Goal: Information Seeking & Learning: Find specific fact

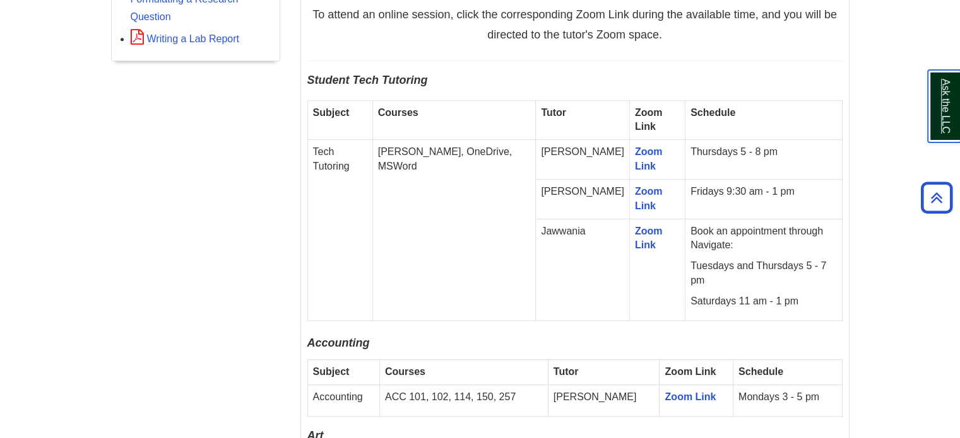
scroll to position [767, 0]
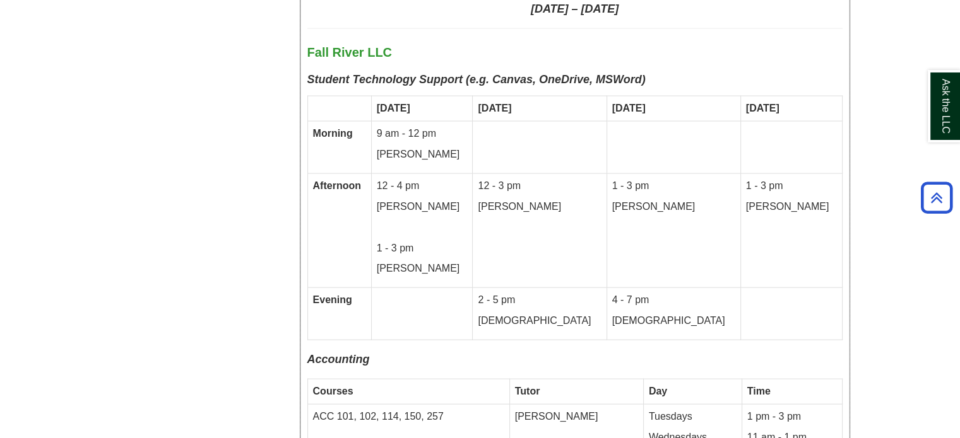
scroll to position [2652, 0]
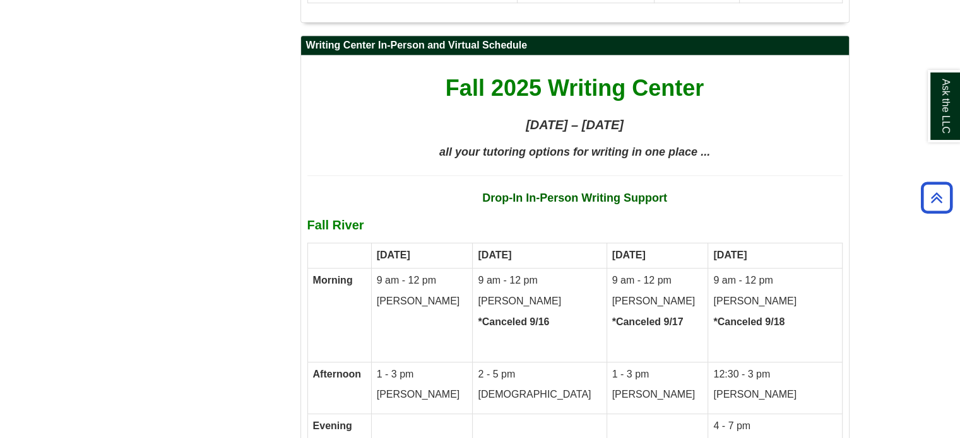
scroll to position [5802, 0]
click at [694, 75] on span "Fall 2025 Writing Center" at bounding box center [574, 88] width 258 height 26
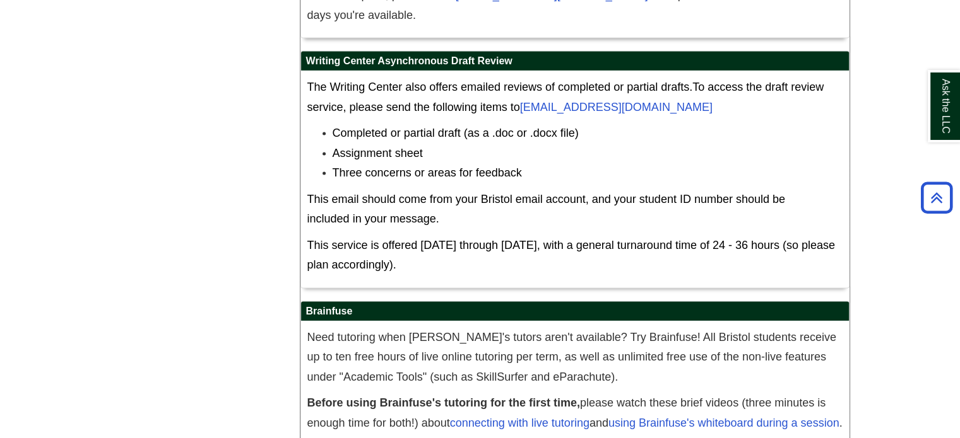
scroll to position [7231, 0]
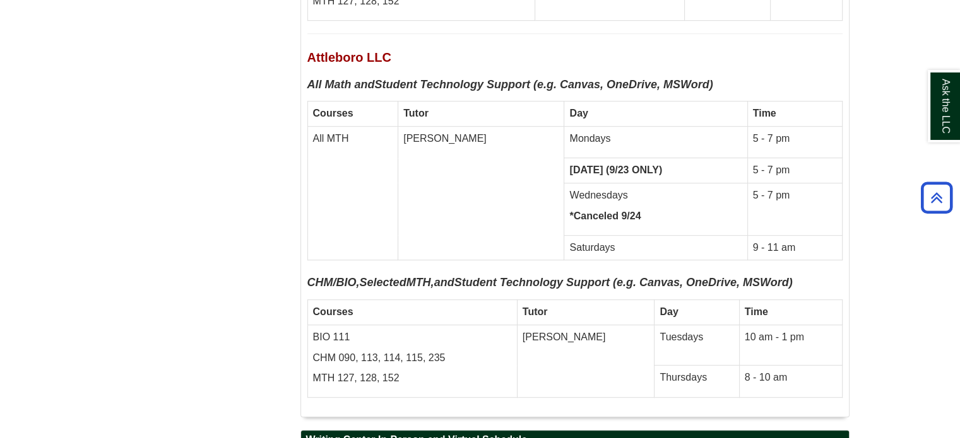
scroll to position [5406, 0]
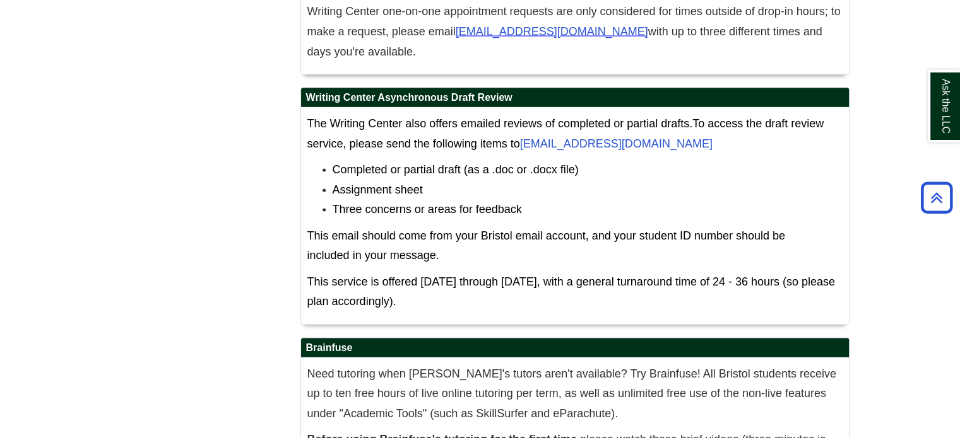
scroll to position [7231, 0]
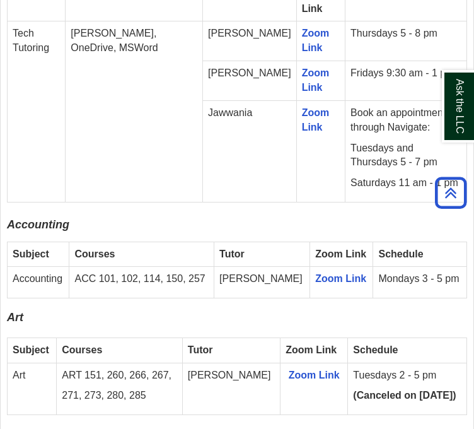
scroll to position [1292, 0]
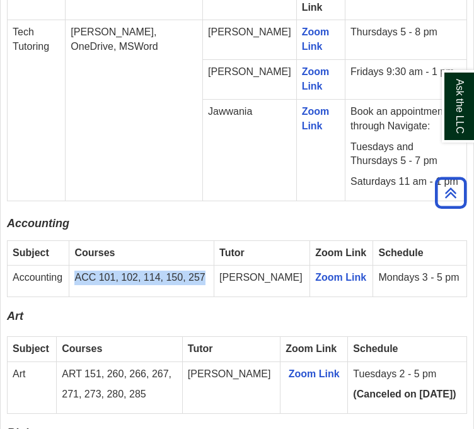
drag, startPoint x: 211, startPoint y: 295, endPoint x: 81, endPoint y: 292, distance: 130.0
click at [81, 292] on td "ACC 101, 102, 114, 150, 257" at bounding box center [141, 282] width 145 height 32
copy p "ACC 101, 102, 114, 150, 257"
click at [230, 330] on p "Art" at bounding box center [237, 320] width 461 height 20
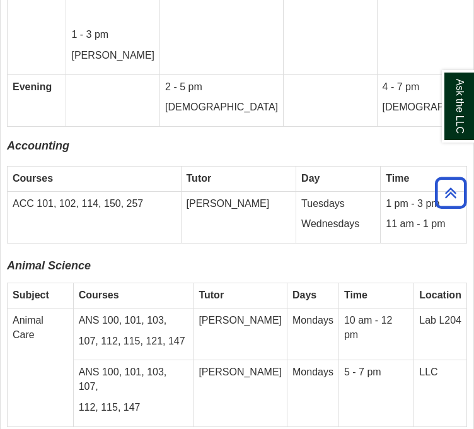
scroll to position [3389, 0]
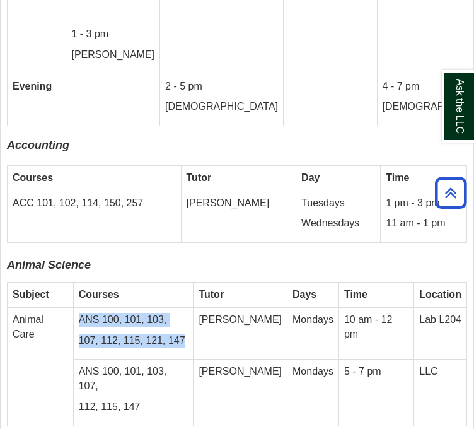
drag, startPoint x: 193, startPoint y: 291, endPoint x: 76, endPoint y: 274, distance: 118.0
click at [76, 307] on tr "Animal Care ANS 100, 101, 103, 107, 112, 115, 121, 147 Susan Mondays 10 am - 12…" at bounding box center [238, 333] width 460 height 52
copy tr "ANS 100, 101, 103, 107, 112, 115, 121, 147"
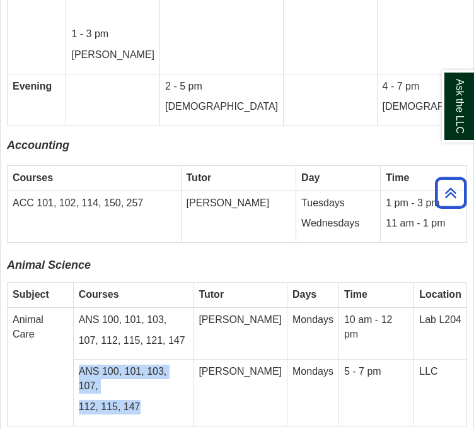
drag, startPoint x: 146, startPoint y: 345, endPoint x: 83, endPoint y: 327, distance: 66.3
click at [83, 360] on td "ANS 100, 101, 103, 107, 112, 115, 147" at bounding box center [133, 393] width 121 height 67
copy td "ANS 100, 101, 103, 107, 112, 115, 147"
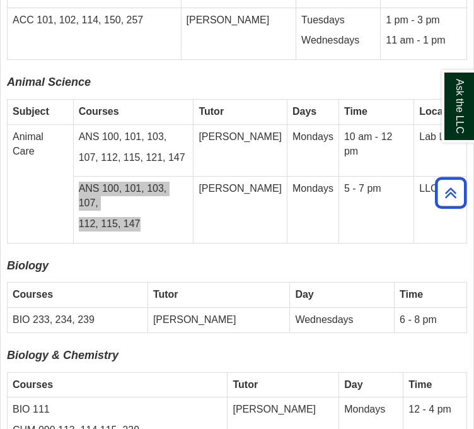
scroll to position [3576, 0]
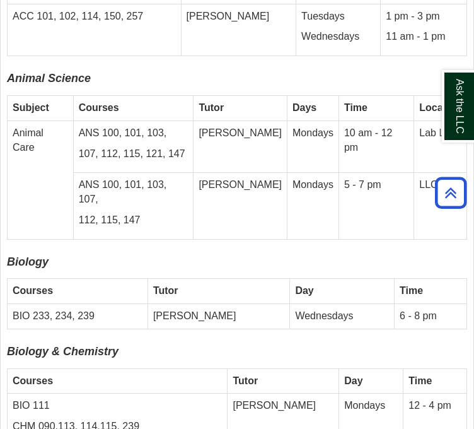
click at [110, 304] on td "BIO 233, 234, 239" at bounding box center [78, 316] width 141 height 25
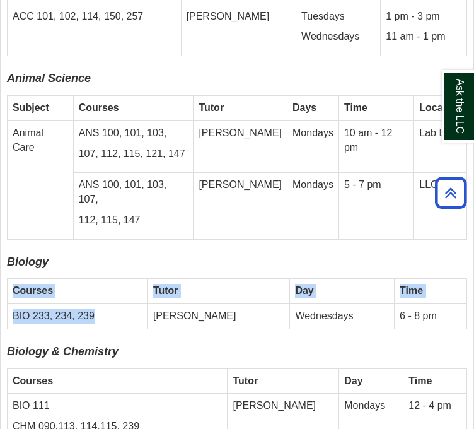
drag, startPoint x: 110, startPoint y: 257, endPoint x: 5, endPoint y: 256, distance: 104.7
click at [121, 304] on td "BIO 233, 234, 239" at bounding box center [78, 316] width 141 height 25
drag, startPoint x: 121, startPoint y: 252, endPoint x: 9, endPoint y: 257, distance: 111.8
click at [9, 304] on td "BIO 233, 234, 239" at bounding box center [78, 316] width 141 height 25
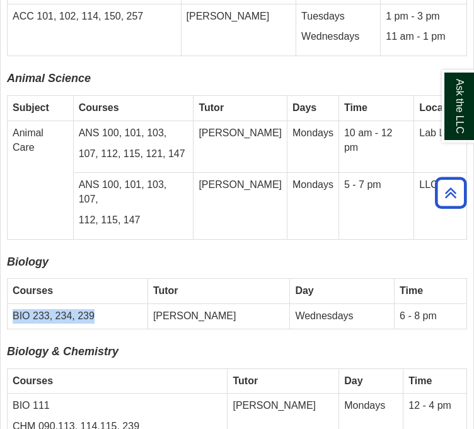
copy td "BIO 233, 234, 239"
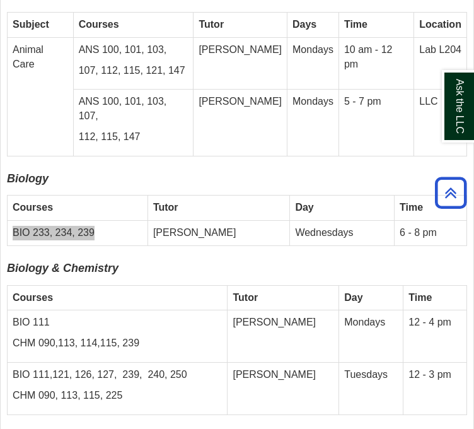
scroll to position [3661, 0]
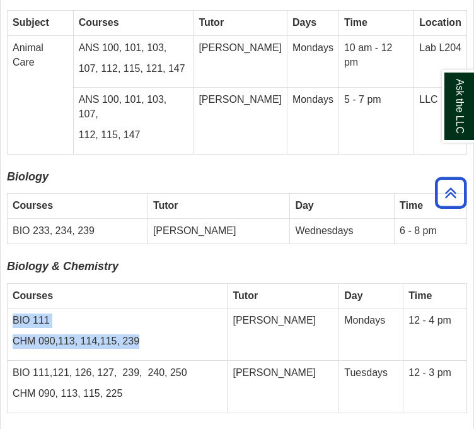
drag, startPoint x: 137, startPoint y: 279, endPoint x: 10, endPoint y: 257, distance: 128.8
click at [10, 309] on td "BIO 111 CHM 090,113, 114,115, 239" at bounding box center [118, 335] width 220 height 52
copy td "BIO 111 CHM 090,113, 114,115, 239"
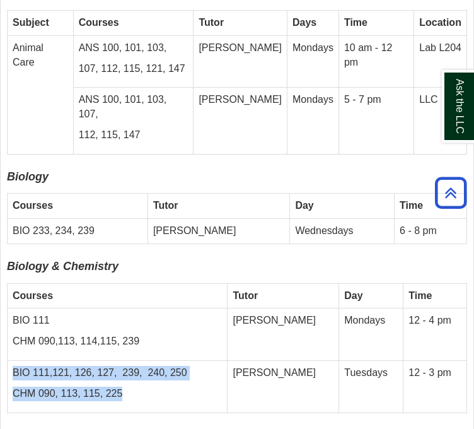
drag, startPoint x: 129, startPoint y: 330, endPoint x: 11, endPoint y: 305, distance: 120.0
click at [11, 361] on td "BIO 111,121, 126, 127, 239, 240, 250 CHM 090, 113, 115, 225" at bounding box center [118, 387] width 220 height 52
copy td "BIO 111,121, 126, 127, 239, 240, 250 CHM 090, 113, 115, 225"
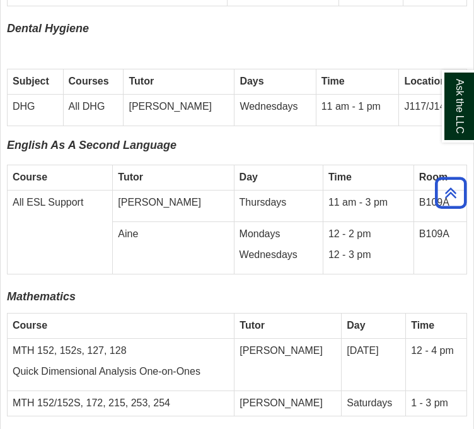
scroll to position [4097, 0]
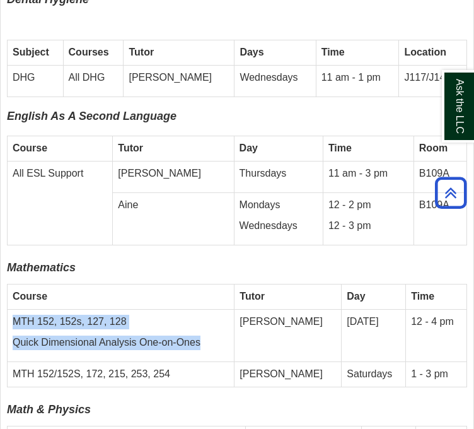
drag, startPoint x: 212, startPoint y: 277, endPoint x: 10, endPoint y: 259, distance: 202.7
click at [10, 310] on td "MTH 152, 152s, 127, 128 Quick Dimensional Analysis One-on-Ones" at bounding box center [121, 336] width 227 height 52
copy td "MTH 152, 152s, 127, 128 Quick Dimensional Analysis One-on-Ones"
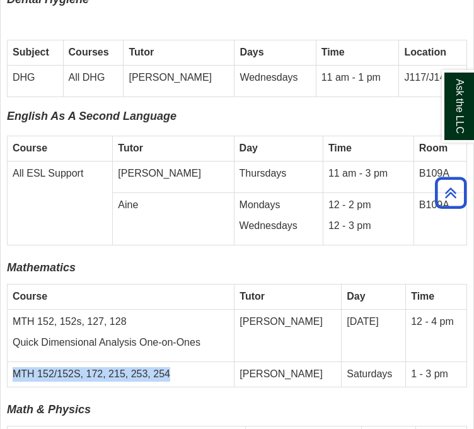
drag, startPoint x: 181, startPoint y: 307, endPoint x: 11, endPoint y: 310, distance: 170.4
click at [11, 362] on td "MTH 152/152S, 172, 215, 253, 254" at bounding box center [121, 374] width 227 height 25
copy td "MTH 152/152S, 172, 215, 253, 254"
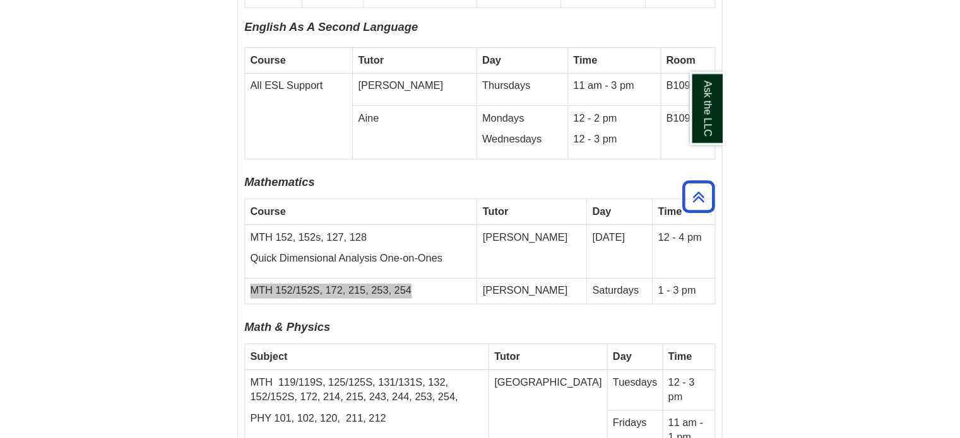
scroll to position [4188, 0]
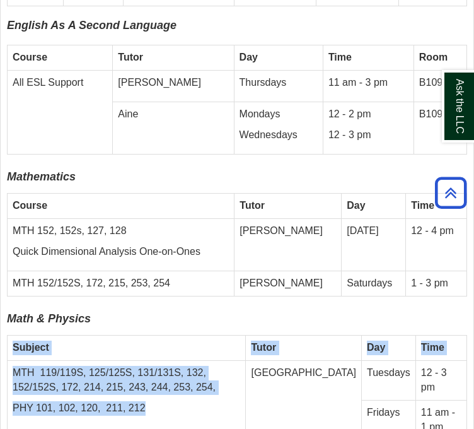
drag, startPoint x: 150, startPoint y: 343, endPoint x: 4, endPoint y: 314, distance: 149.1
click at [181, 361] on td "MTH 119/119S, 125/125S, 131/131S, 132, 152/152S, 172, 214, 215, 243, 244, 253, …" at bounding box center [127, 400] width 238 height 79
drag, startPoint x: 158, startPoint y: 350, endPoint x: 11, endPoint y: 314, distance: 151.3
click at [11, 361] on td "MTH 119/119S, 125/125S, 131/131S, 132, 152/152S, 172, 214, 215, 243, 244, 253, …" at bounding box center [127, 400] width 238 height 79
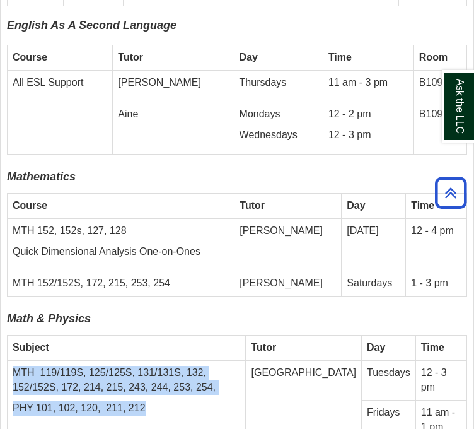
copy td "MTH 119/119S, 125/125S, 131/131S, 132, 152/152S, 172, 214, 215, 243, 244, 253, …"
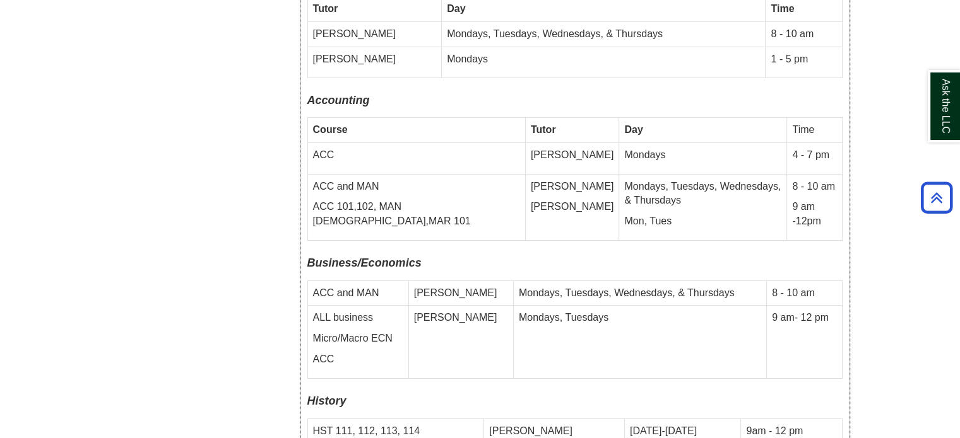
click at [728, 306] on td "Mondays, Tuesdays" at bounding box center [639, 342] width 253 height 73
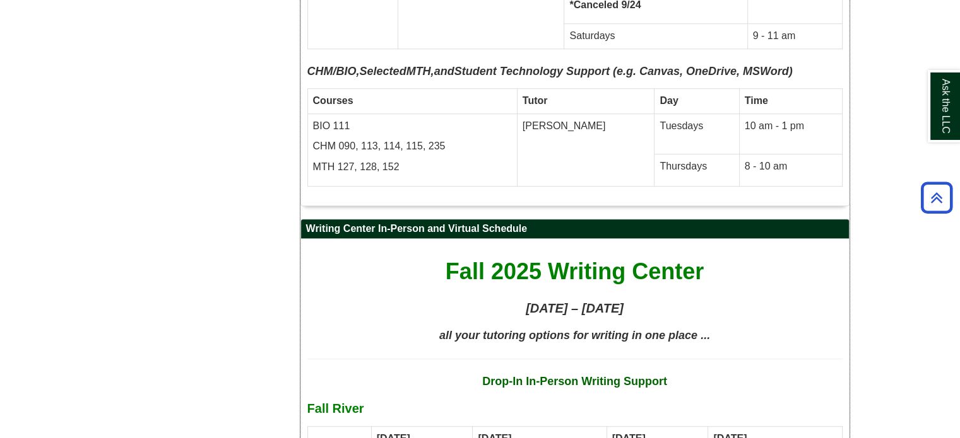
scroll to position [5640, 0]
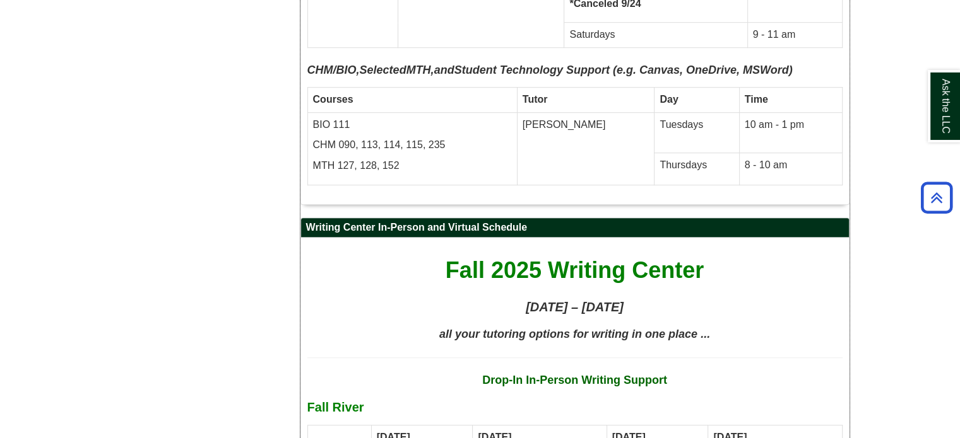
click at [702, 397] on p "Fall River" at bounding box center [574, 408] width 535 height 22
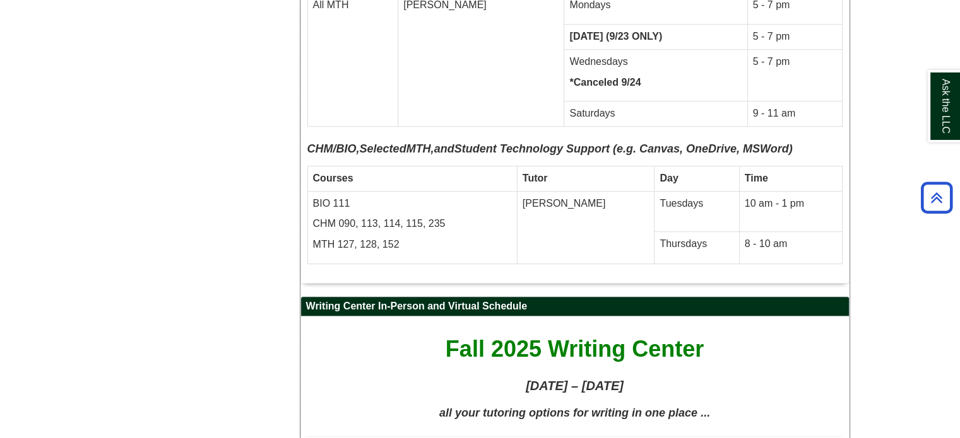
scroll to position [5559, 0]
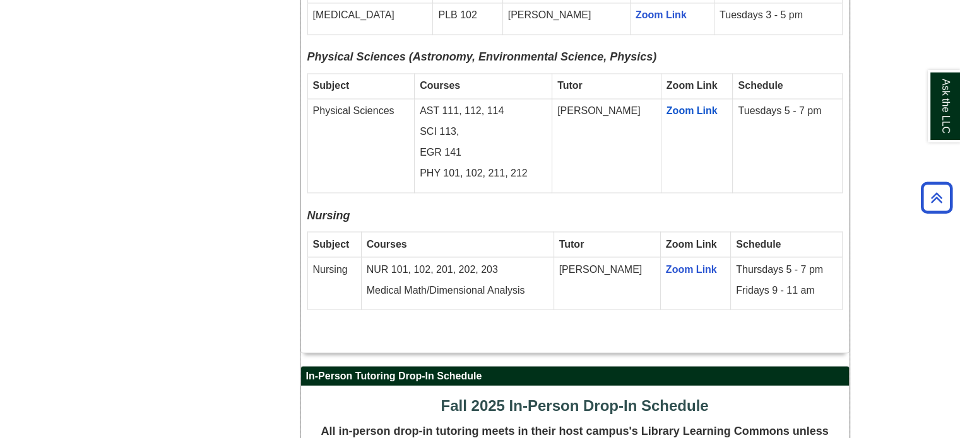
scroll to position [2220, 0]
